Goal: Information Seeking & Learning: Find specific fact

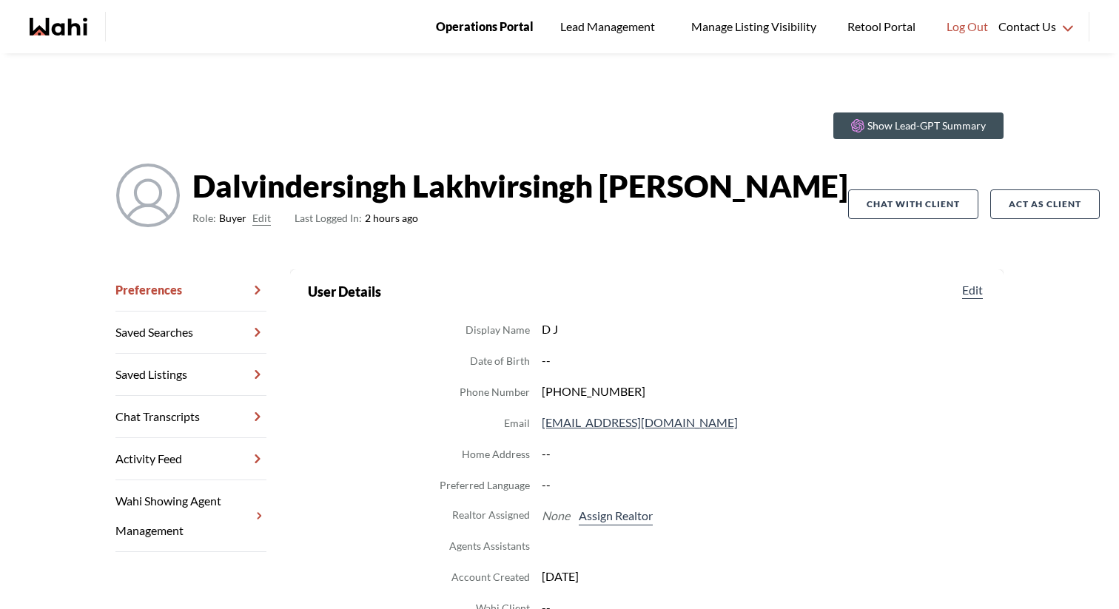
scroll to position [163, 0]
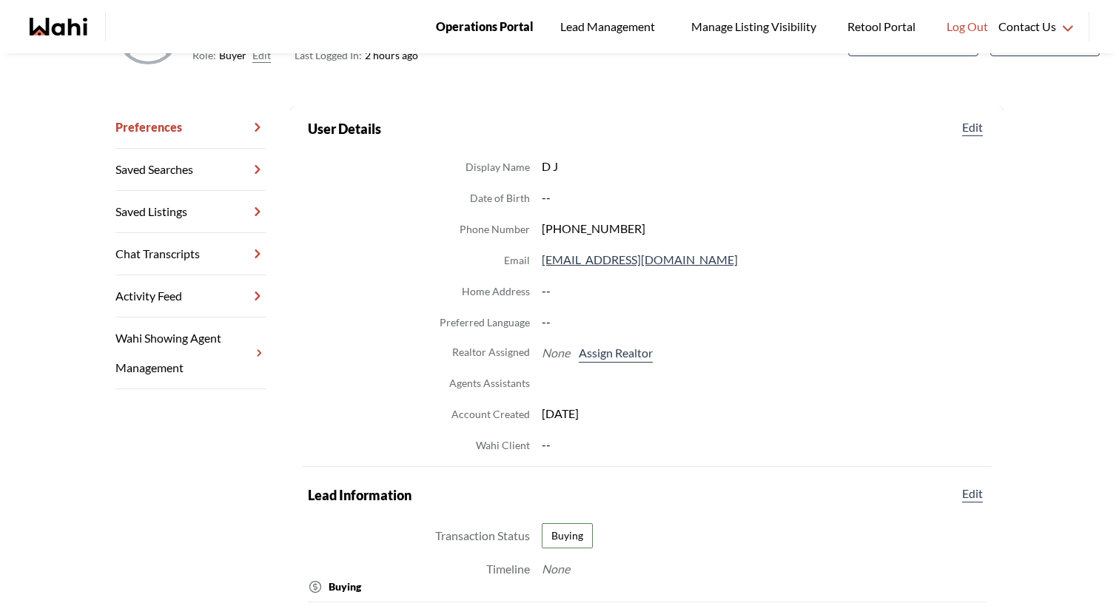
click at [458, 23] on span "Operations Portal" at bounding box center [485, 26] width 98 height 19
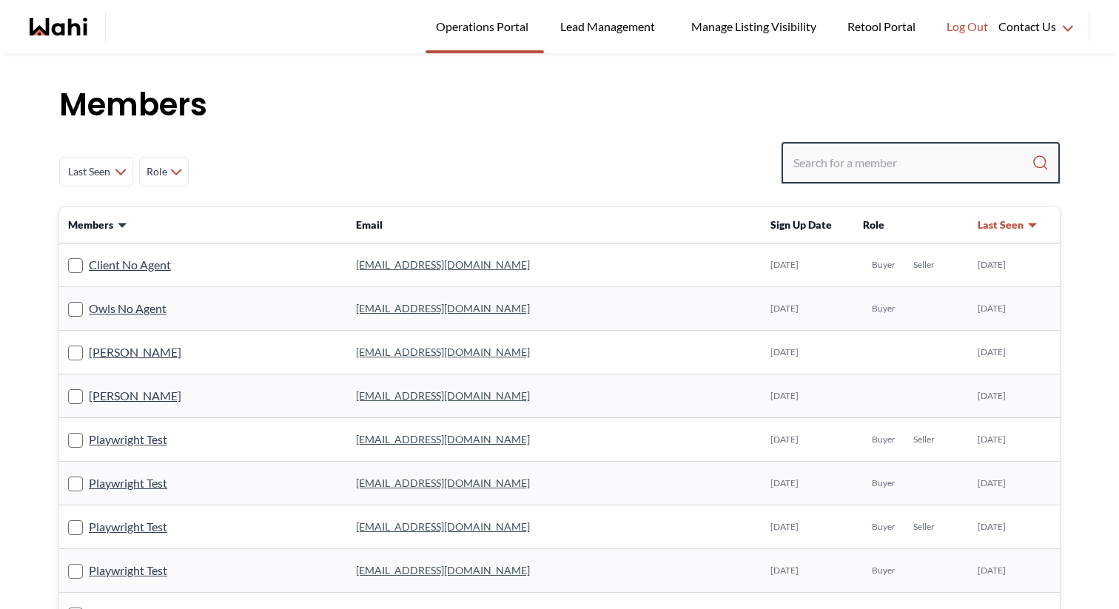
click at [892, 162] on input "Search input" at bounding box center [912, 162] width 238 height 27
paste input "azul9309@gmail.com"
type input "azul9309@gmail.com"
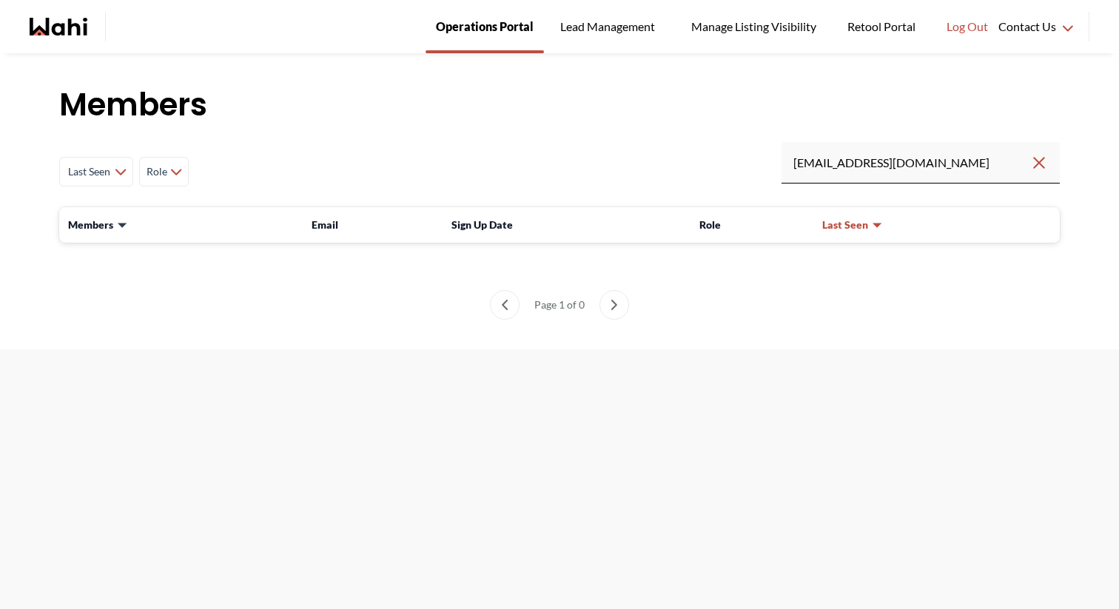
click at [450, 40] on link "Operations Portal" at bounding box center [485, 26] width 118 height 53
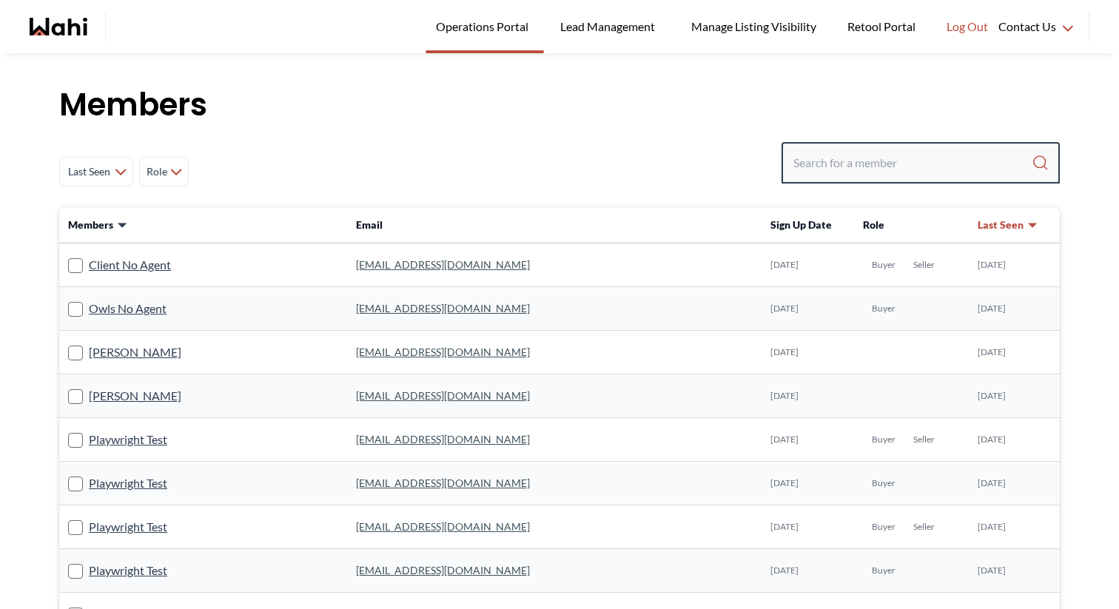
click at [933, 171] on input "Search input" at bounding box center [912, 162] width 238 height 27
type input "[PERSON_NAME]"
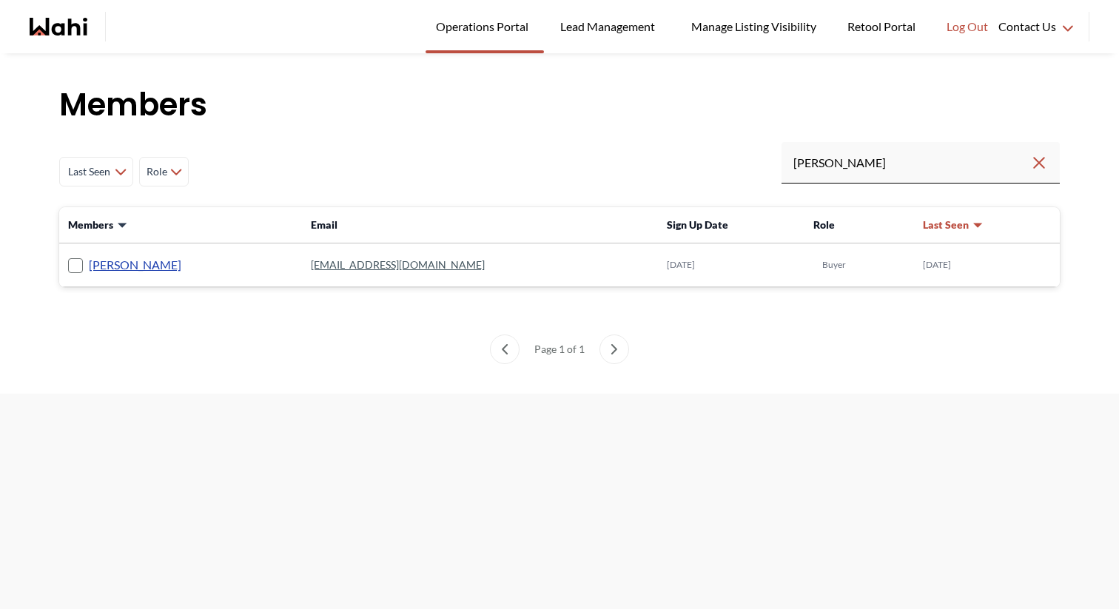
click at [124, 267] on link "[PERSON_NAME]" at bounding box center [135, 264] width 93 height 19
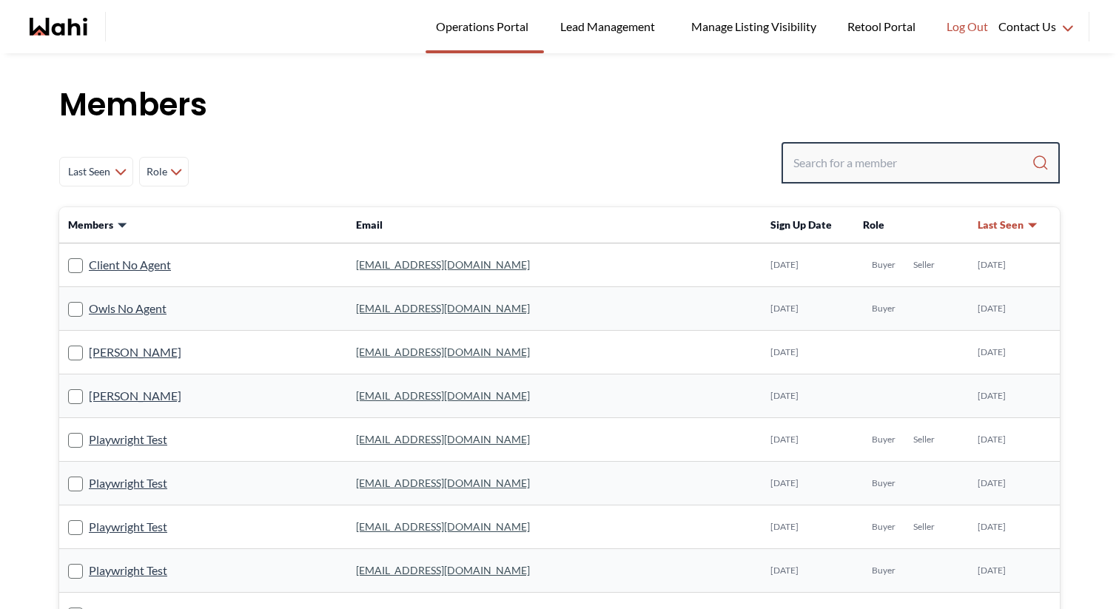
click at [836, 164] on input "Search input" at bounding box center [912, 162] width 238 height 27
type input "[PERSON_NAME]"
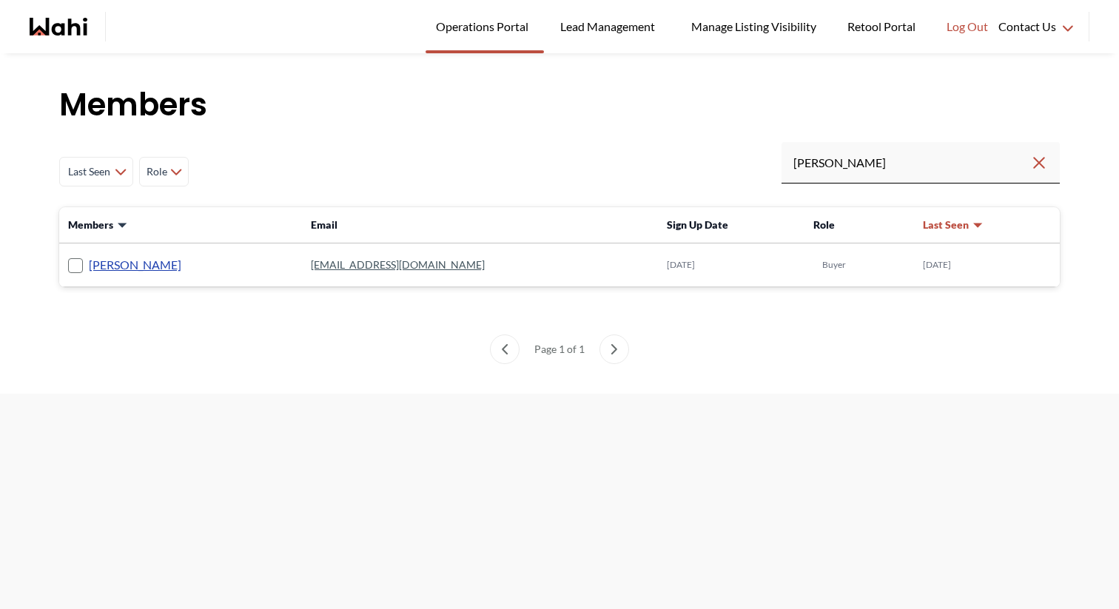
click at [120, 258] on link "[PERSON_NAME]" at bounding box center [135, 264] width 93 height 19
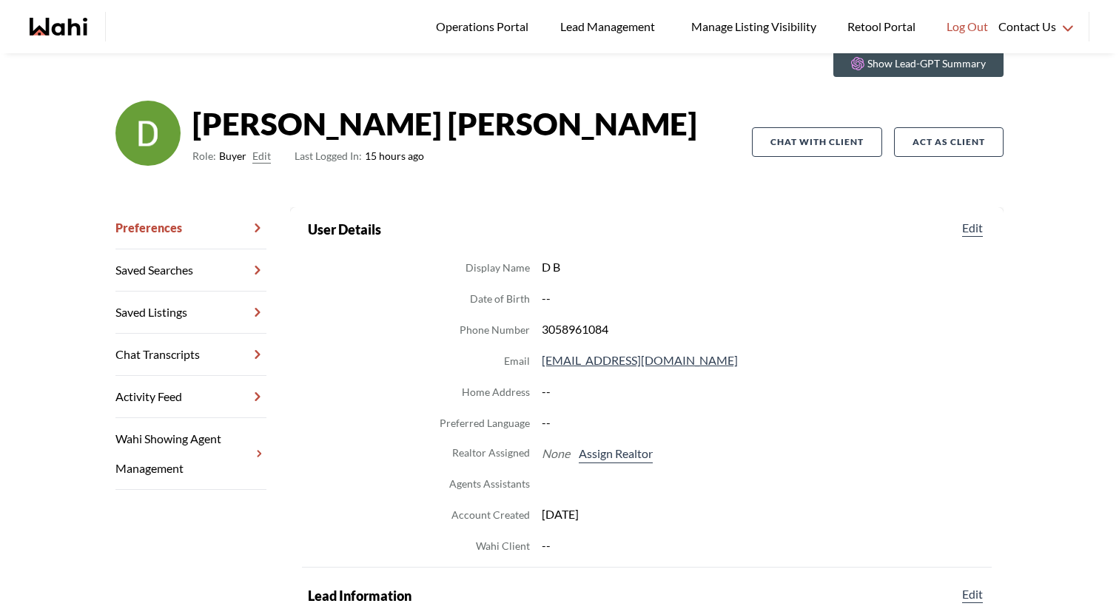
scroll to position [112, 0]
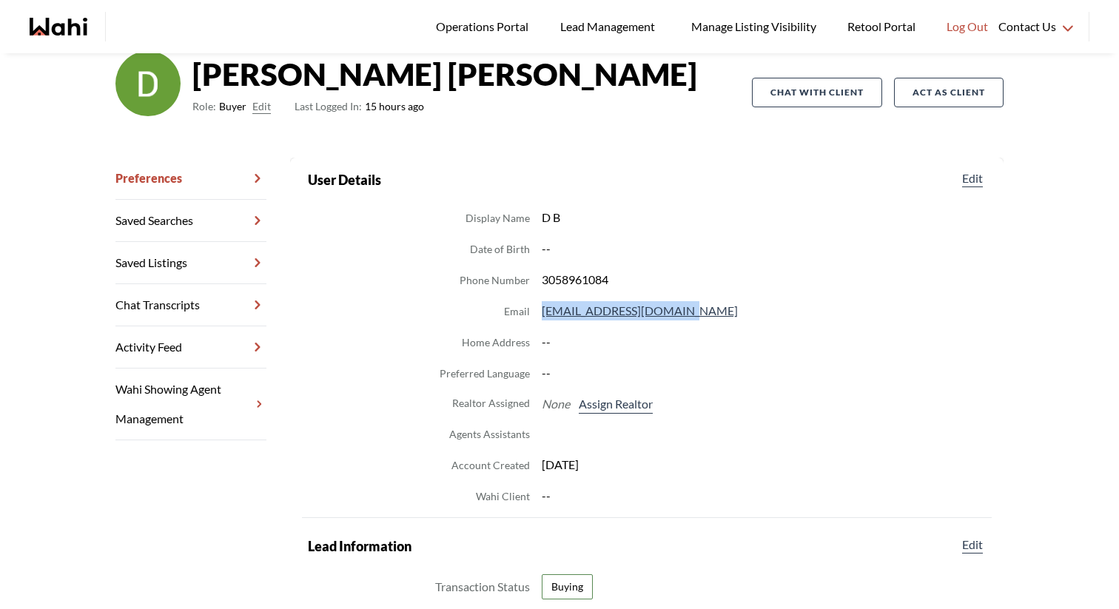
drag, startPoint x: 703, startPoint y: 312, endPoint x: 537, endPoint y: 311, distance: 166.5
click at [536, 311] on dl "Display Name D B Date of Birth -- Phone Number [PHONE_NUMBER] Email [EMAIL_ADDR…" at bounding box center [647, 356] width 678 height 297
copy dl "[EMAIL_ADDRESS][DOMAIN_NAME]"
